Goal: Transaction & Acquisition: Purchase product/service

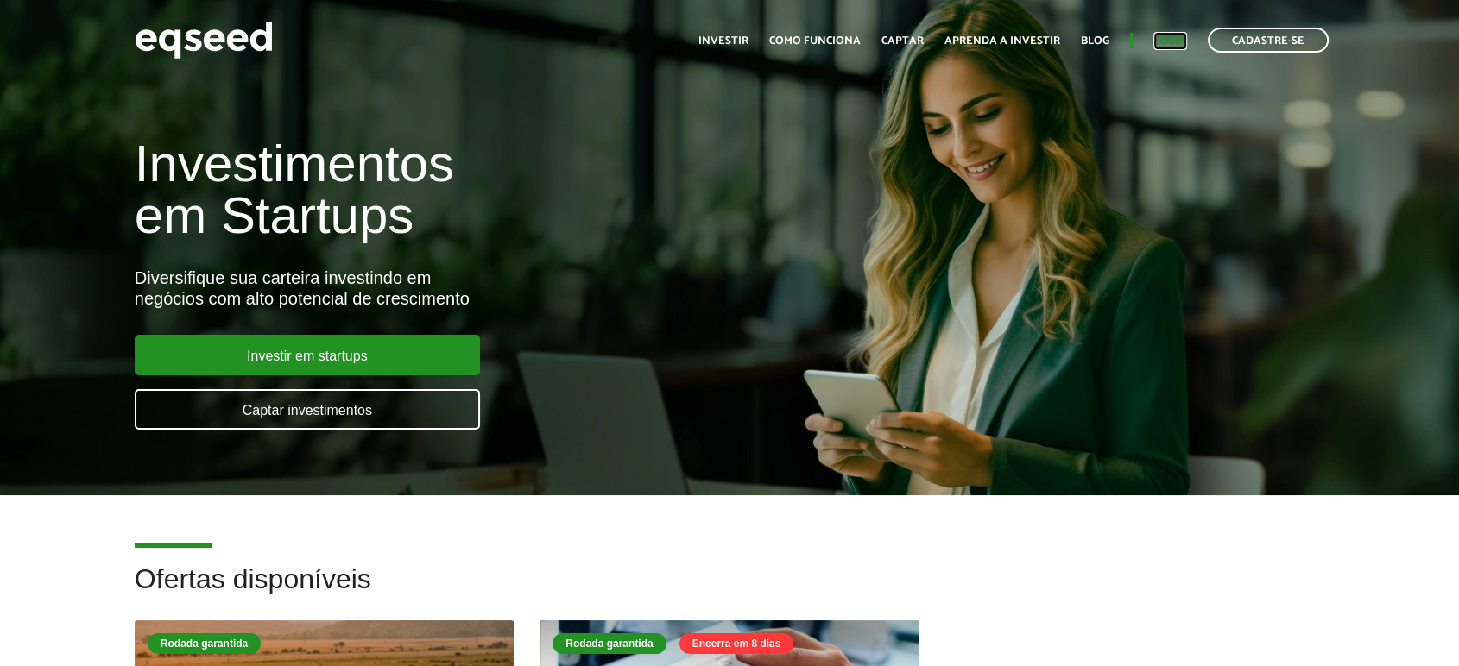
click at [1184, 40] on link "Login" at bounding box center [1170, 40] width 34 height 11
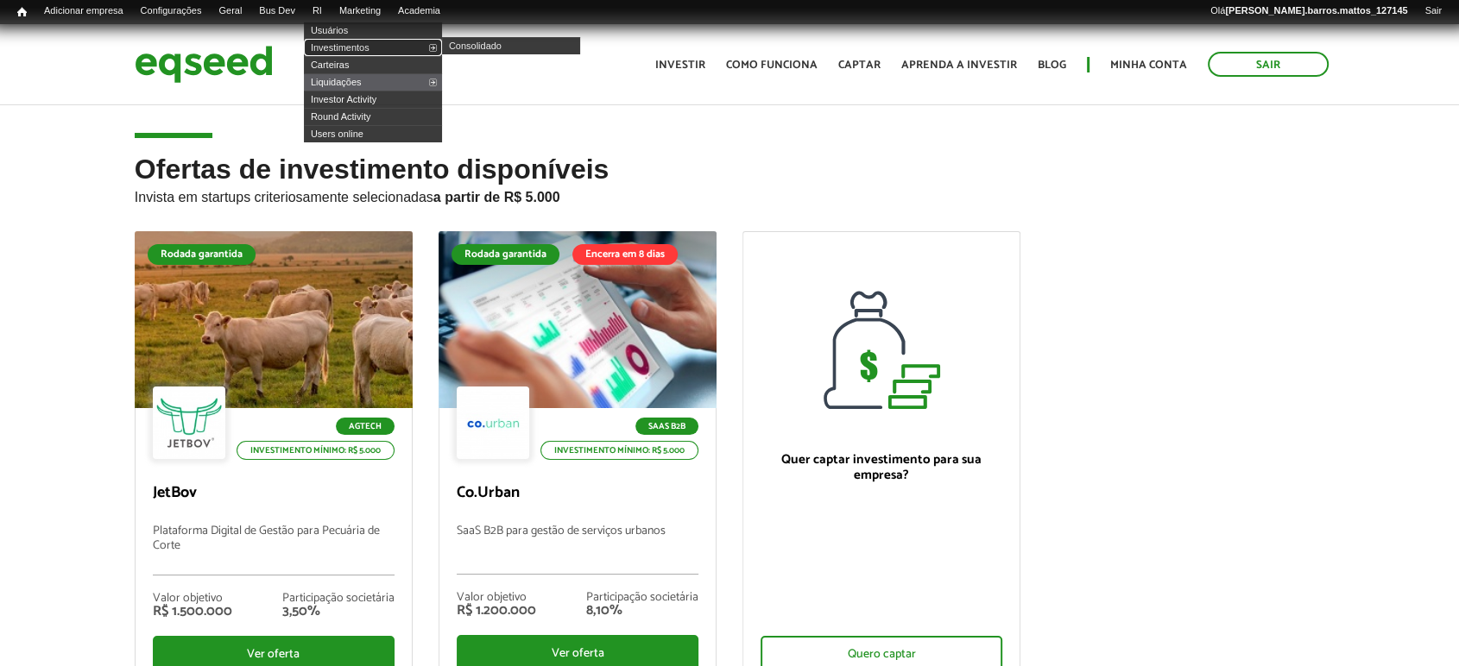
click at [334, 40] on link "Investimentos" at bounding box center [373, 47] width 138 height 17
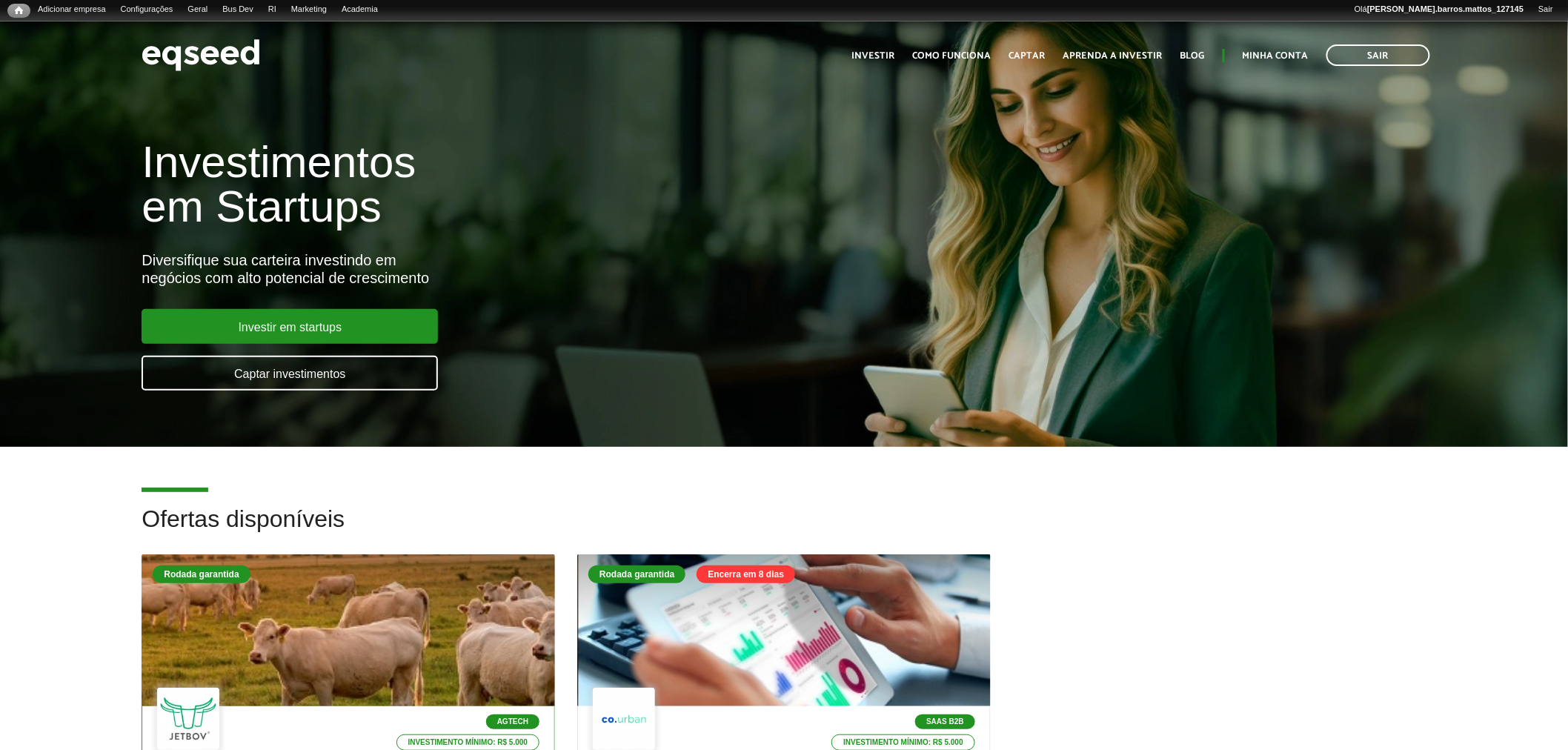
drag, startPoint x: 381, startPoint y: 544, endPoint x: 365, endPoint y: 588, distance: 46.8
click at [380, 546] on h2 "Ofertas disponíveis" at bounding box center [784, 530] width 1285 height 48
click at [365, 590] on div at bounding box center [348, 631] width 495 height 182
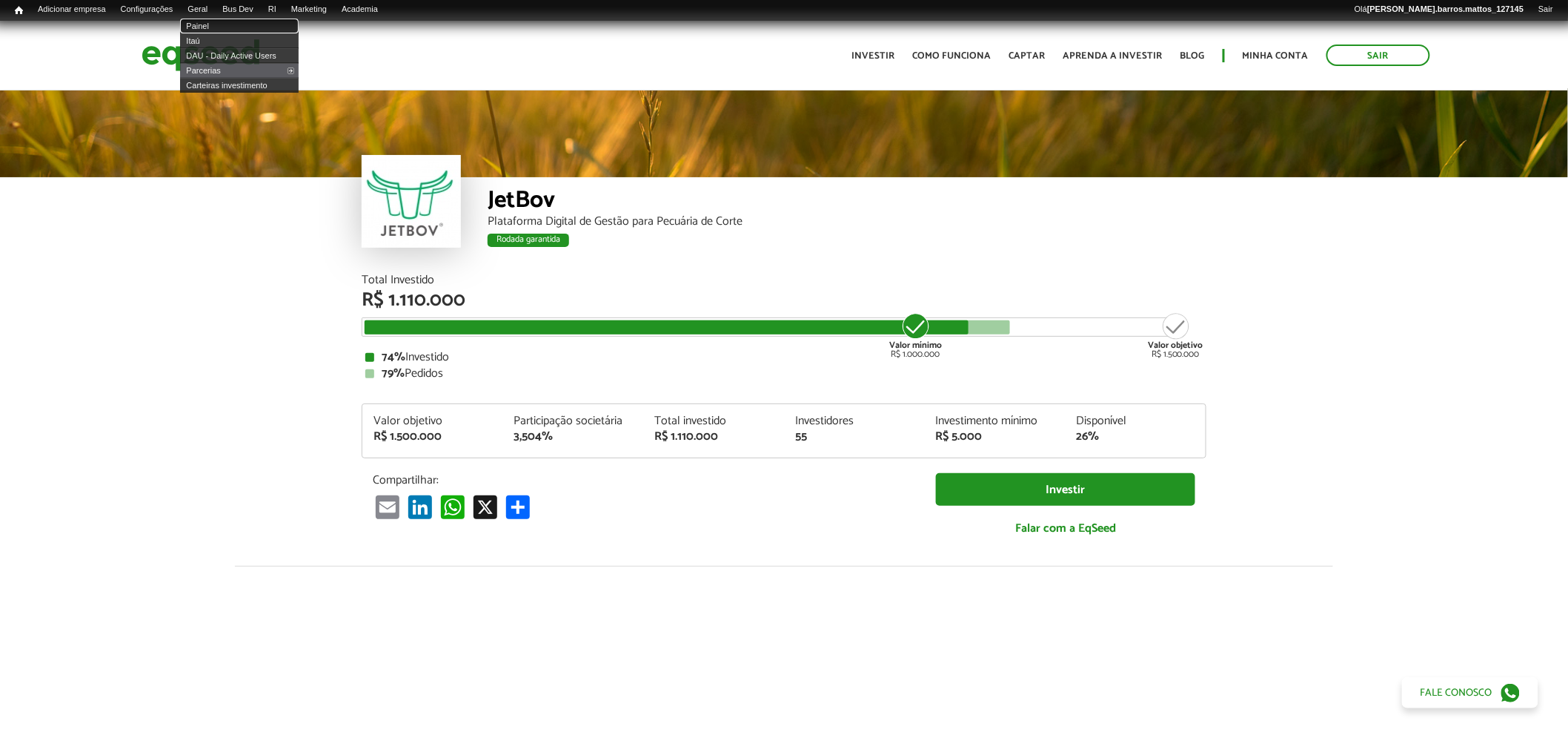
click at [217, 30] on link "Painel" at bounding box center [240, 26] width 119 height 15
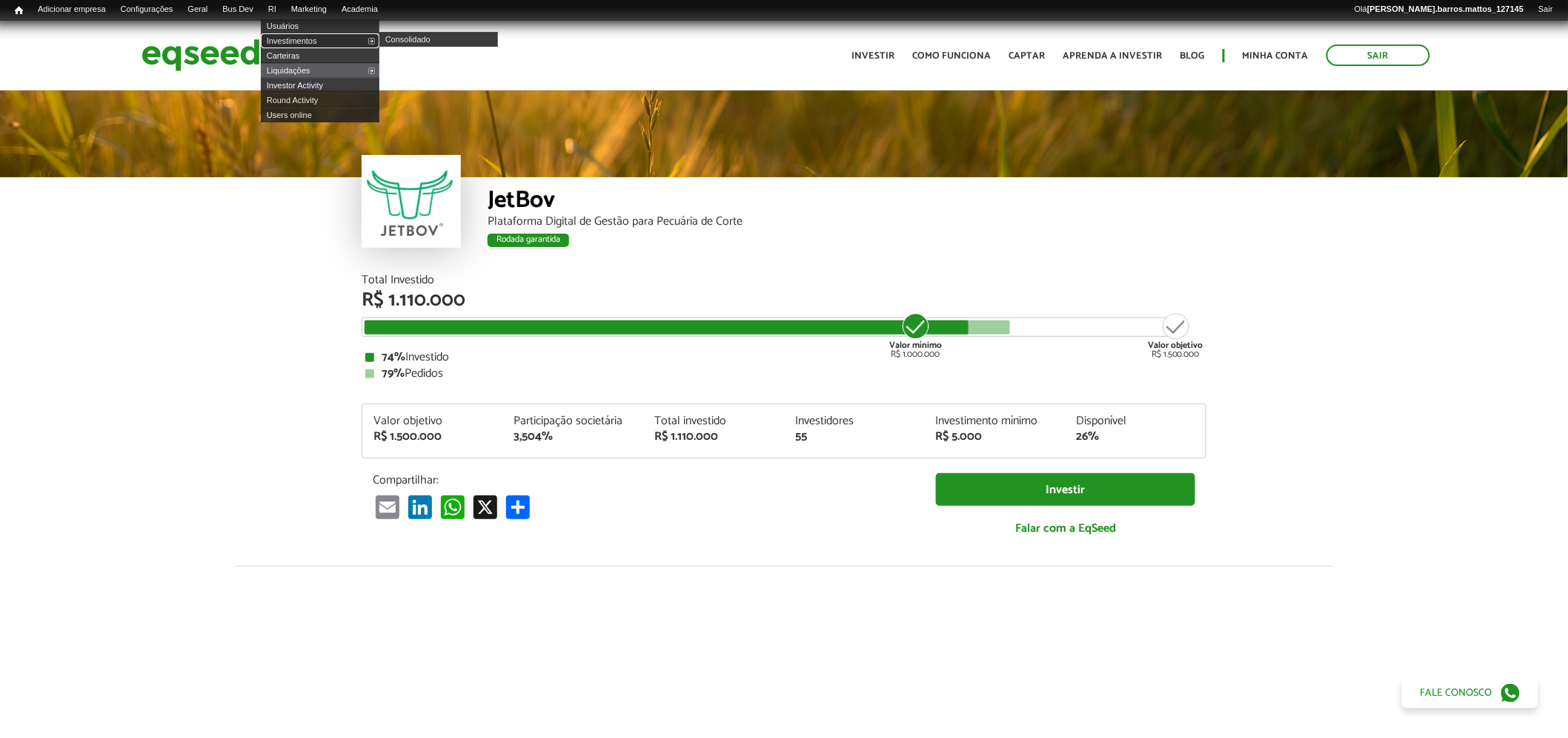
click at [299, 35] on link "Investimentos" at bounding box center [320, 40] width 119 height 15
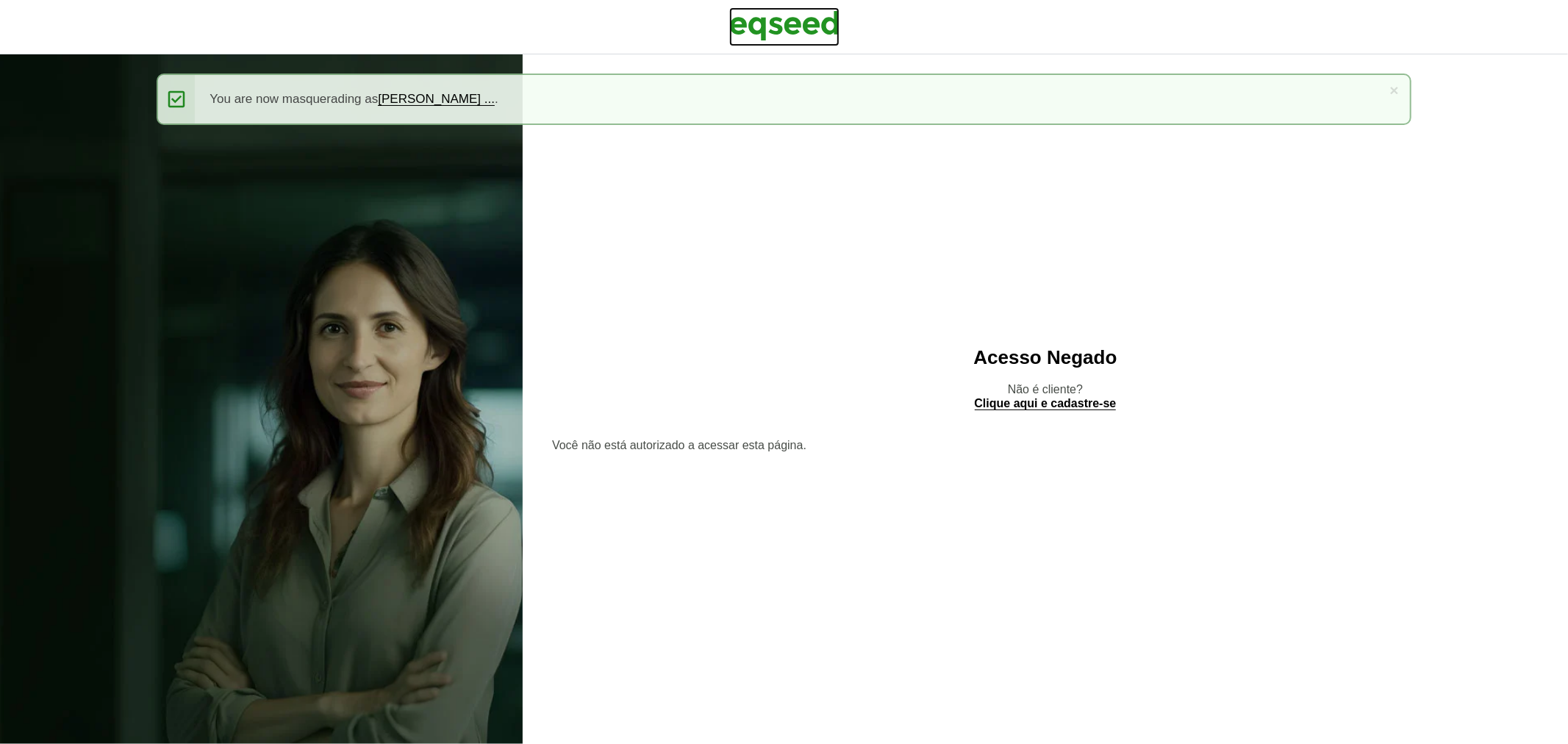
click at [781, 39] on img at bounding box center [784, 26] width 110 height 37
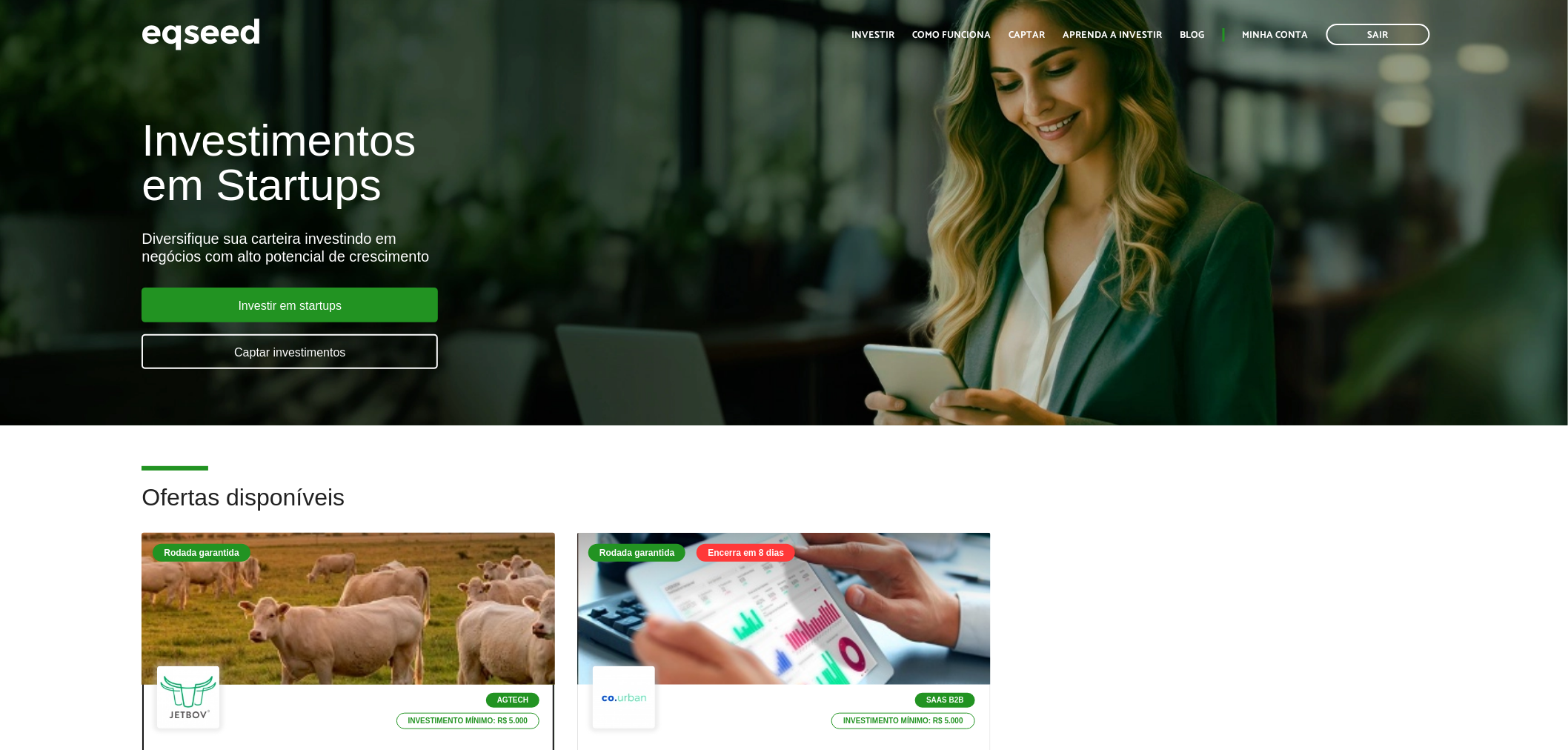
click at [465, 560] on div "Rodada garantida" at bounding box center [349, 554] width 392 height 21
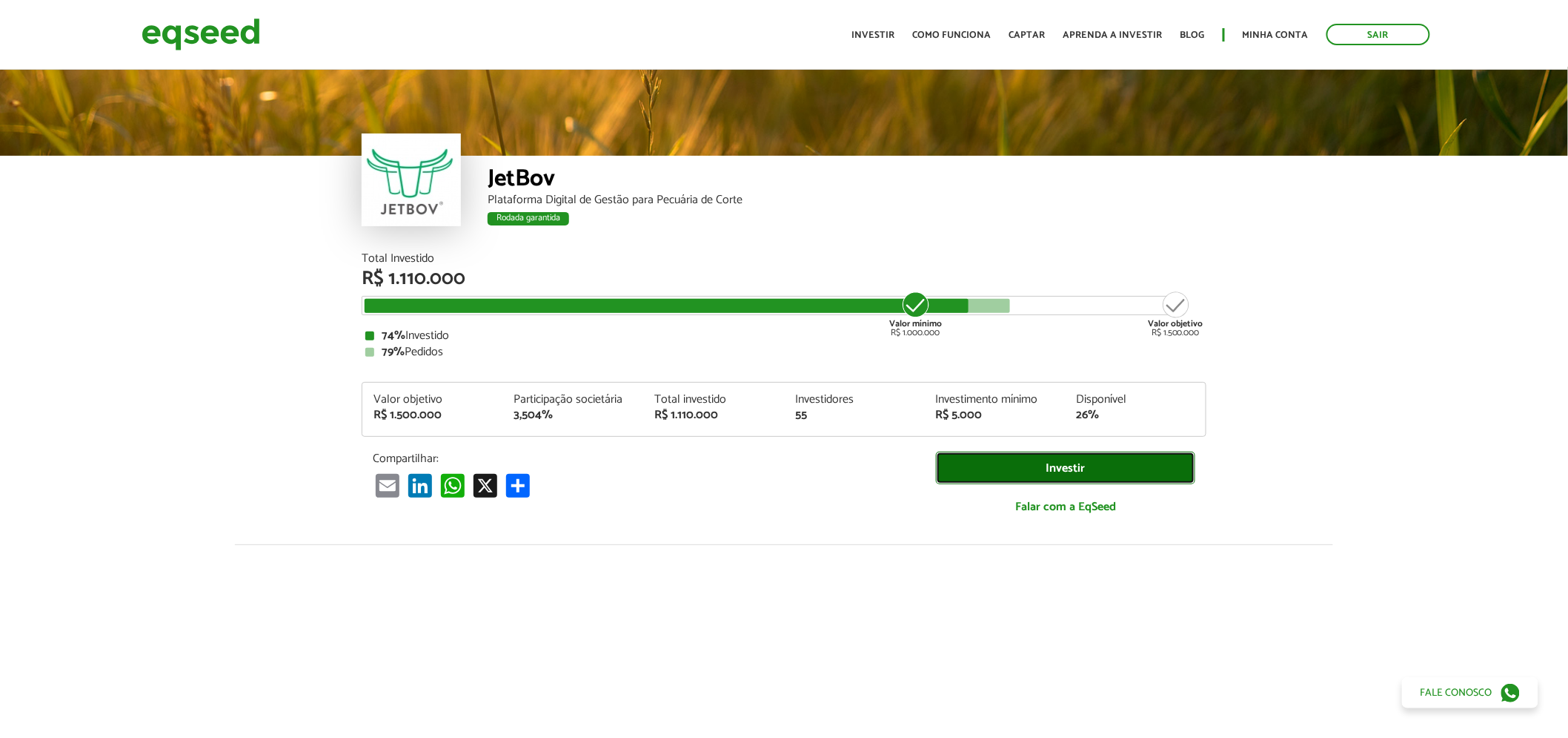
click at [969, 461] on link "Investir" at bounding box center [1066, 468] width 259 height 34
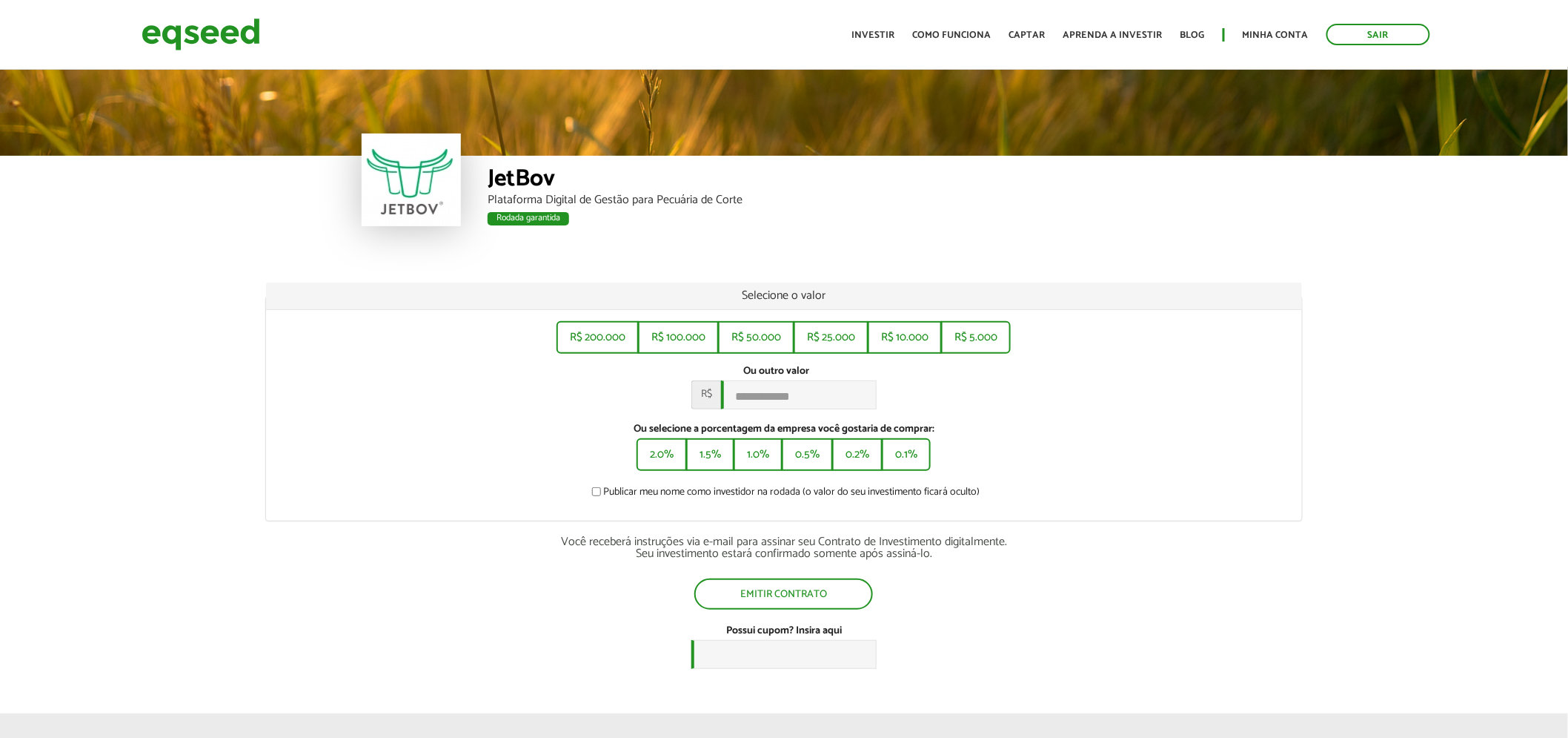
click at [1567, 154] on html "Sair Toggle navigation Toggle navigation Início Investir Como funciona" at bounding box center [784, 369] width 1568 height 738
drag, startPoint x: 999, startPoint y: 345, endPoint x: 980, endPoint y: 375, distance: 35.5
click at [999, 345] on button "R$ 5.000" at bounding box center [976, 336] width 67 height 30
type input "*****"
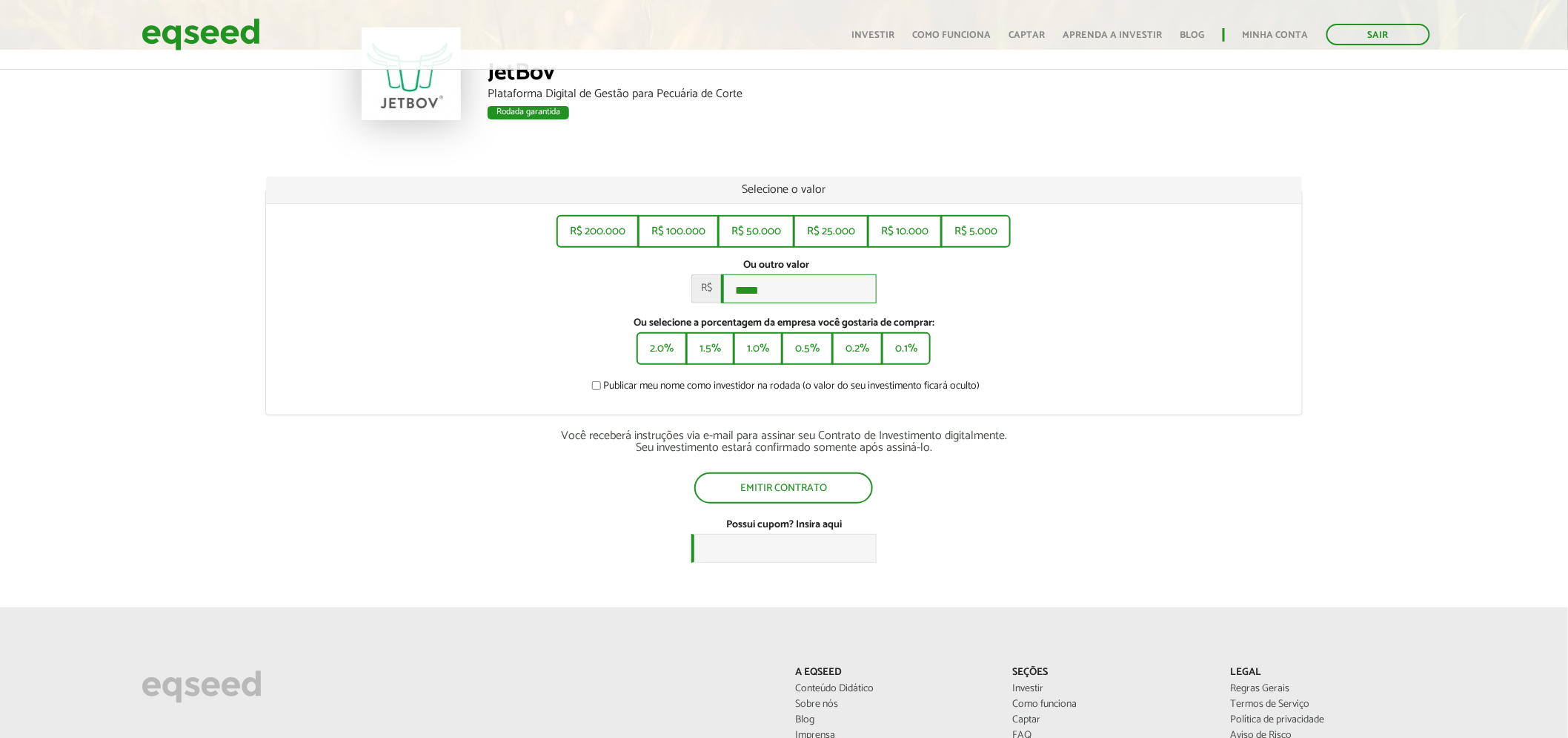
scroll to position [46, 0]
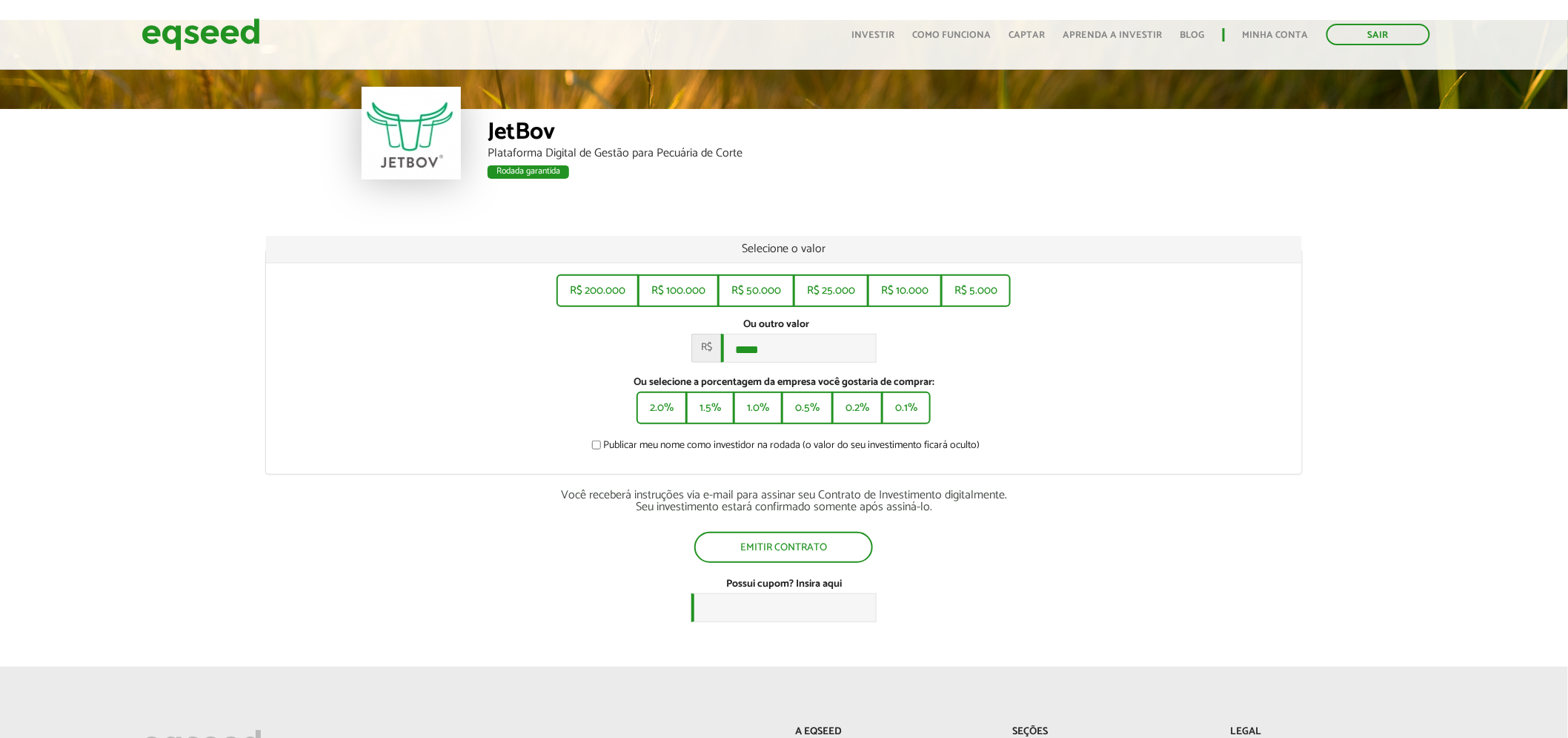
click at [1232, 436] on div "R$ 200.000 R$ 100.000 R$ 50.000 R$ 25.000 R$ 10.000 R$ 5.000 Ou outro valor * R…" at bounding box center [784, 368] width 1036 height 210
click at [840, 546] on button "Emitir contrato" at bounding box center [783, 546] width 176 height 28
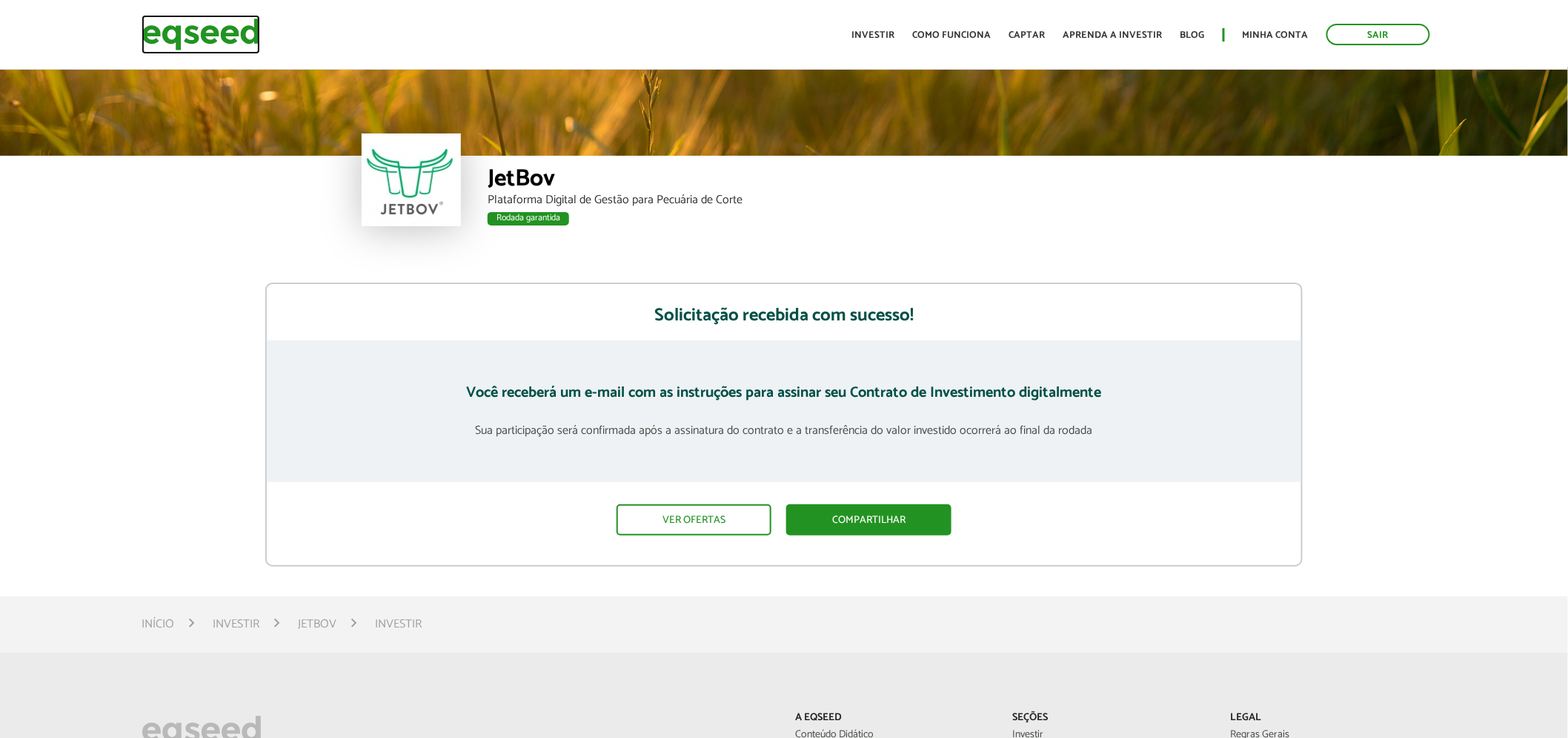
click at [224, 45] on img at bounding box center [201, 34] width 119 height 40
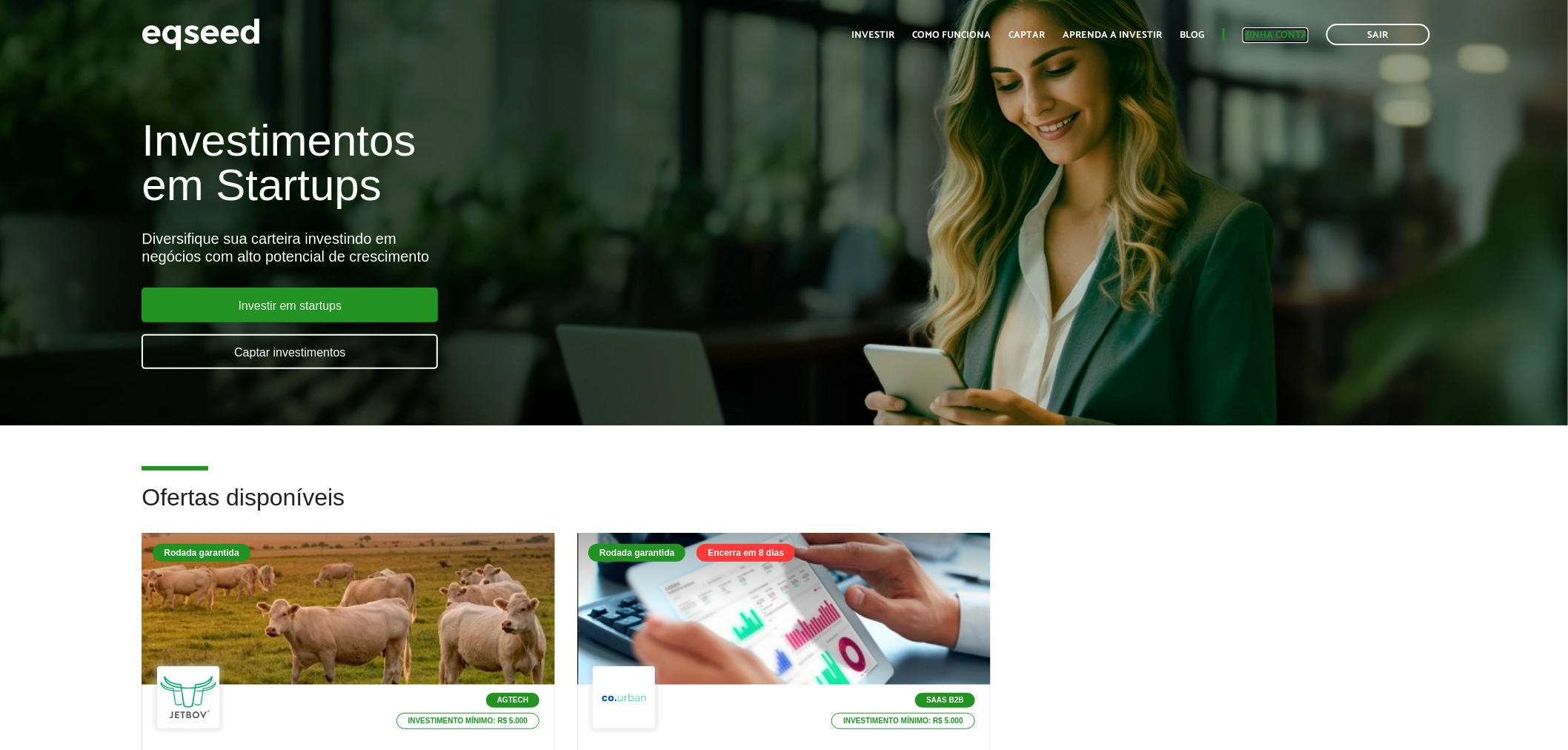
click at [1283, 32] on link "Minha conta" at bounding box center [1275, 34] width 66 height 9
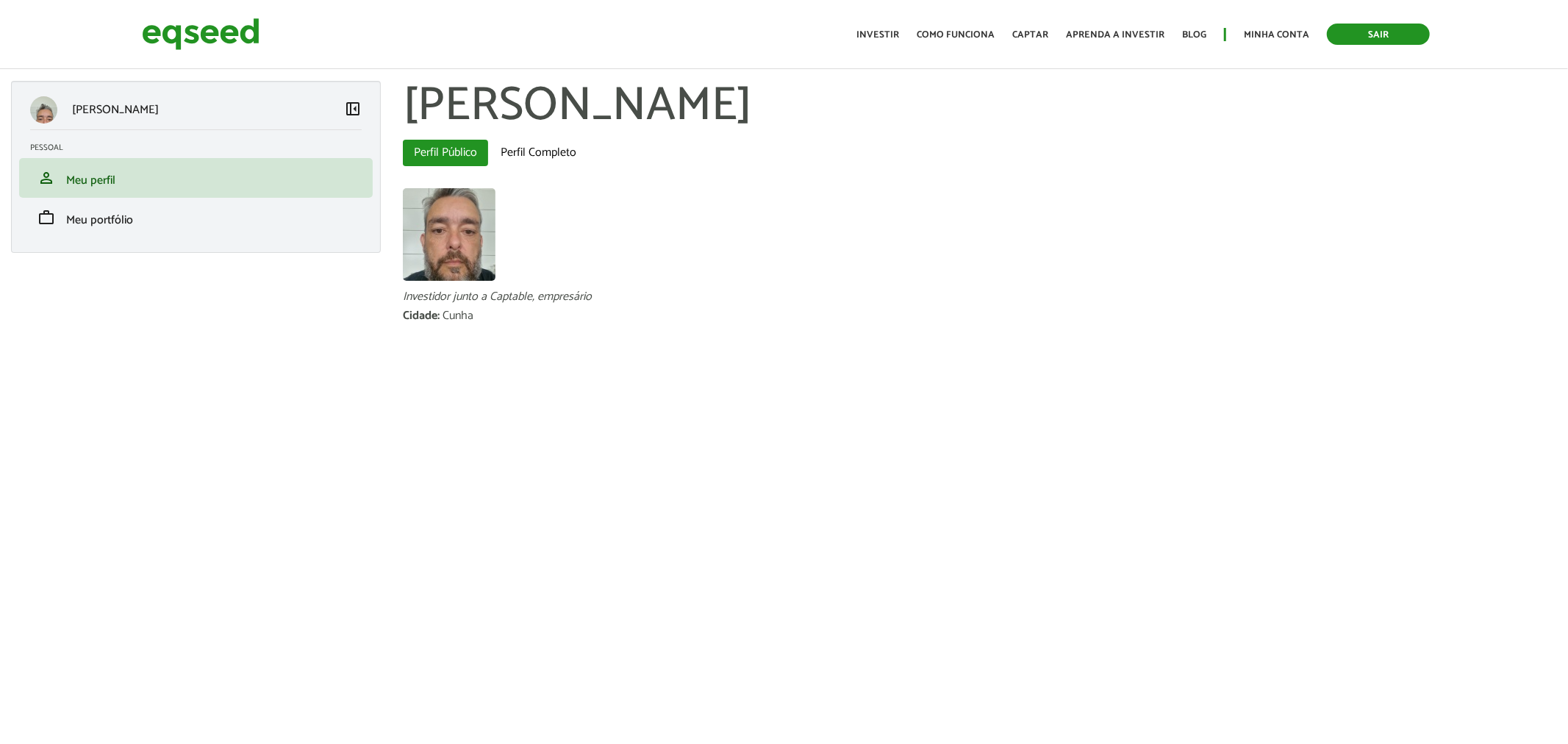
click at [1355, 26] on link "Sair" at bounding box center [1378, 34] width 103 height 21
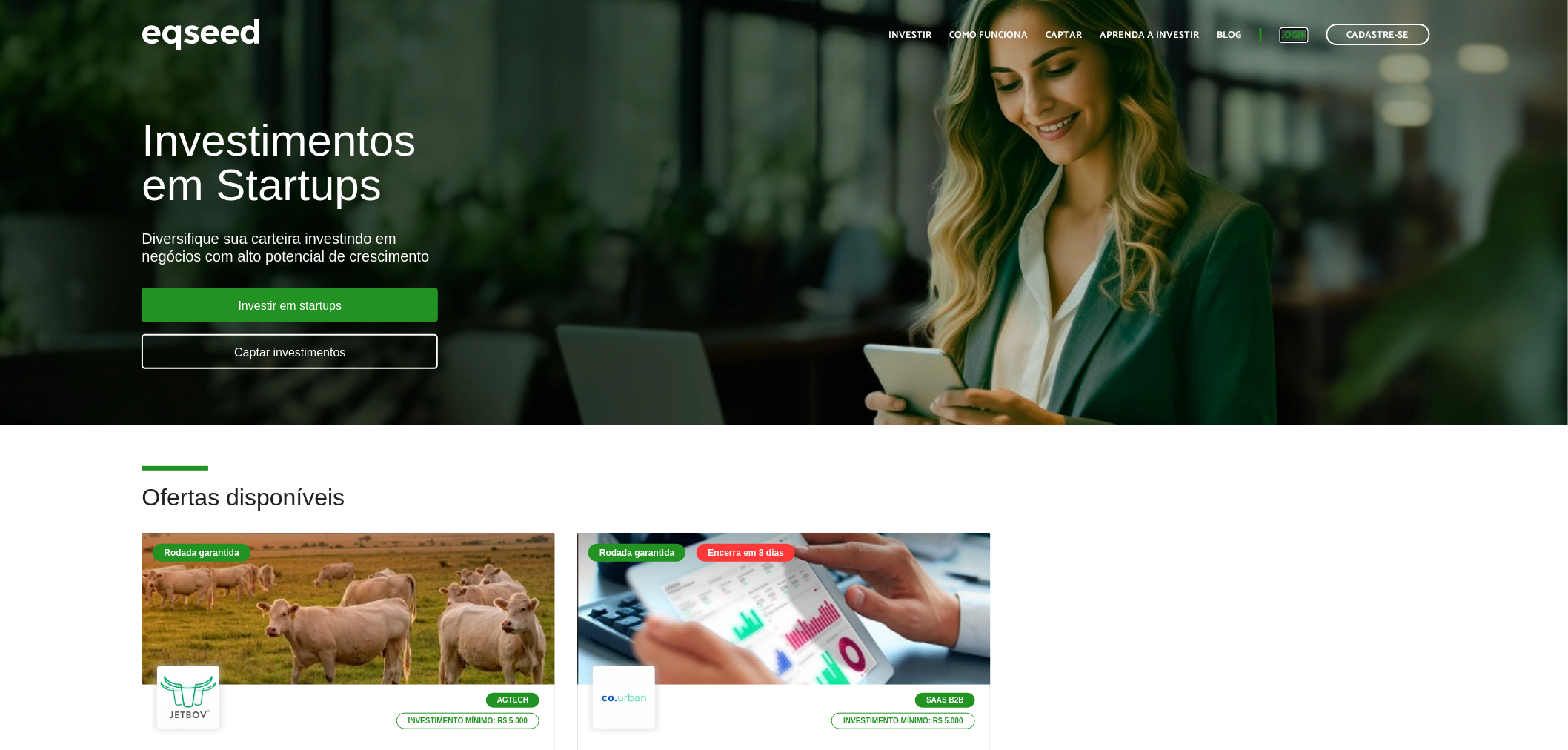
click at [1294, 30] on link "Login" at bounding box center [1294, 34] width 29 height 9
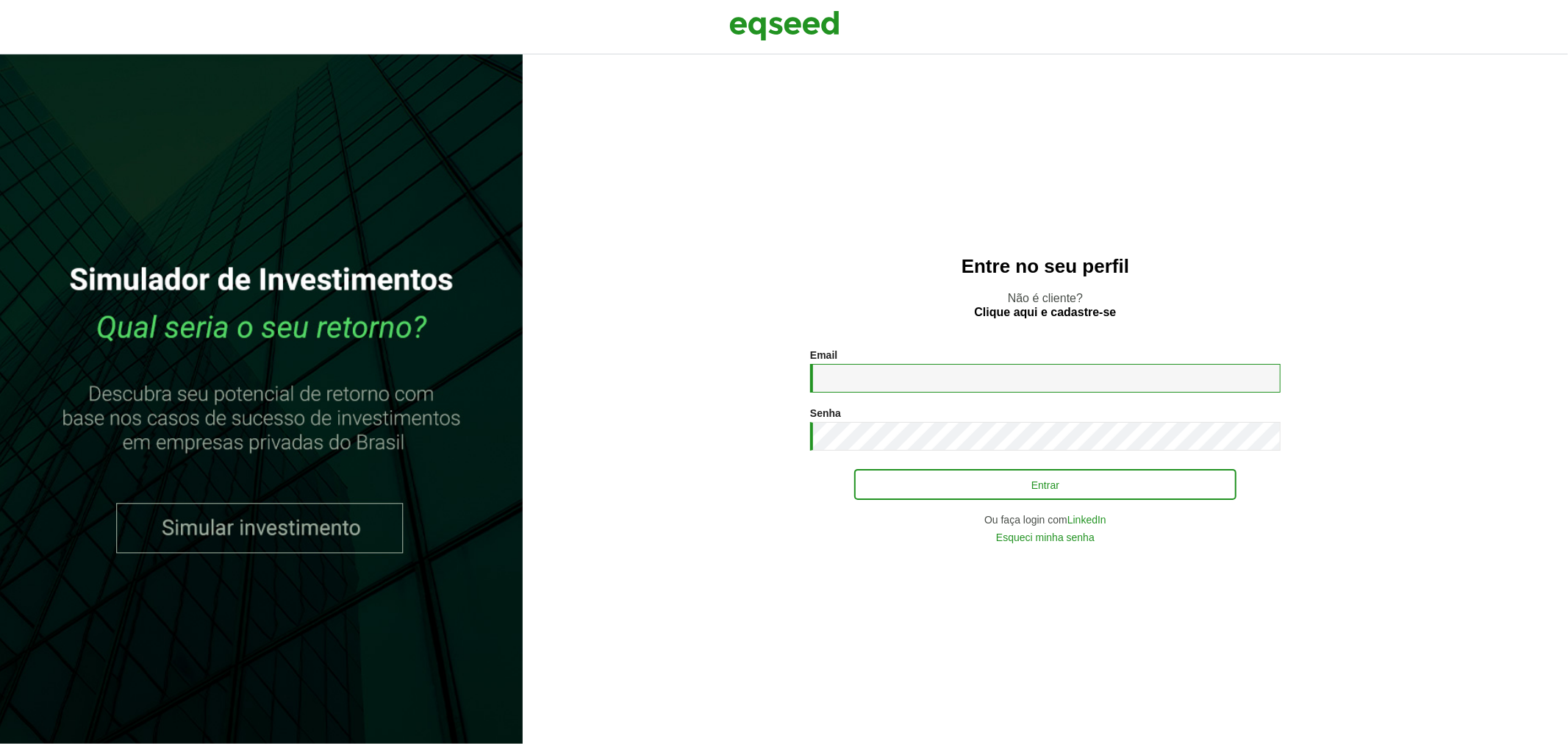
type input "**********"
click at [929, 483] on button "Entrar" at bounding box center [1045, 484] width 382 height 28
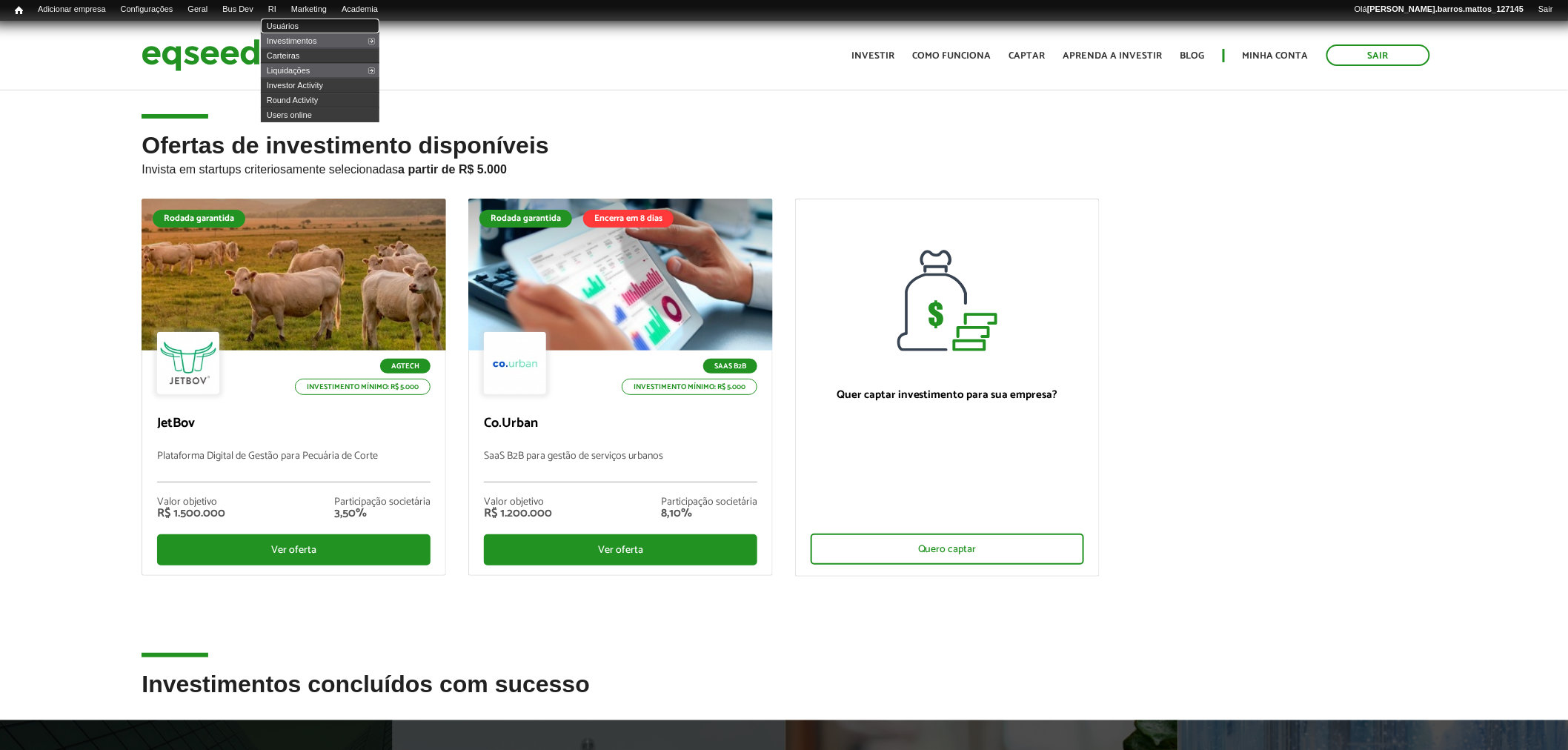
click at [296, 32] on link "Usuários" at bounding box center [320, 26] width 119 height 15
click at [296, 39] on link "Investimentos" at bounding box center [320, 40] width 119 height 15
